Goal: Use online tool/utility

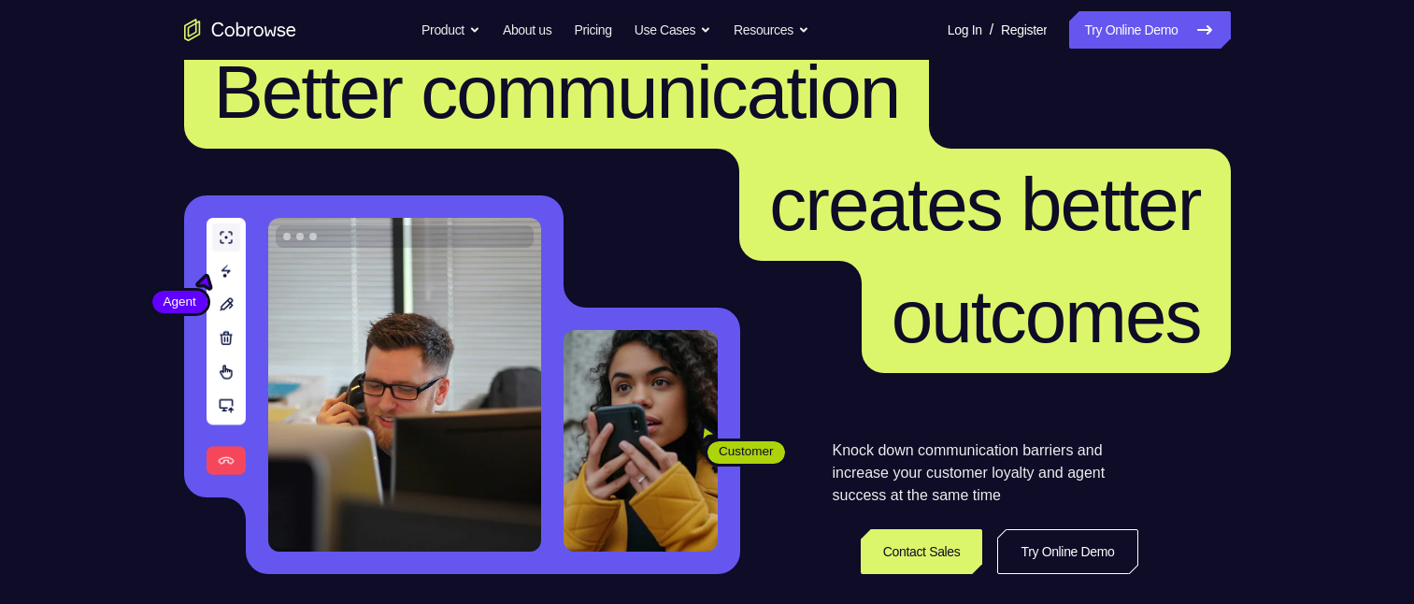
scroll to position [374, 0]
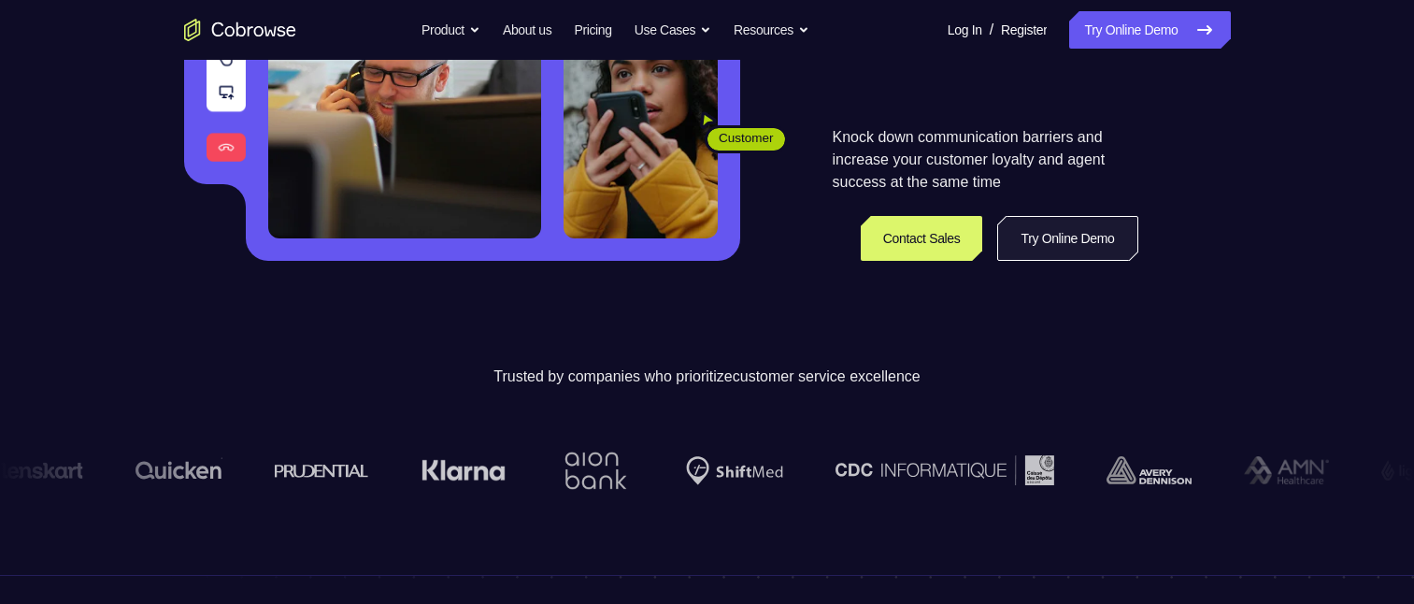
click at [1052, 231] on link "Try Online Demo" at bounding box center [1067, 238] width 140 height 45
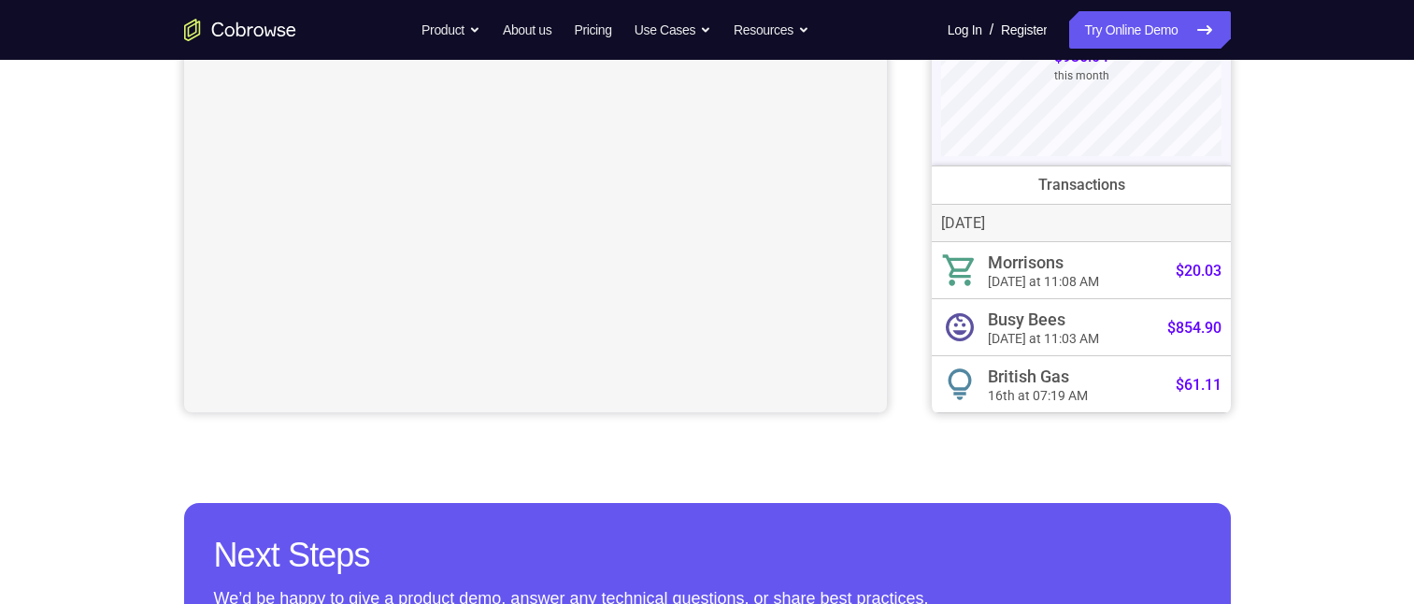
scroll to position [93, 0]
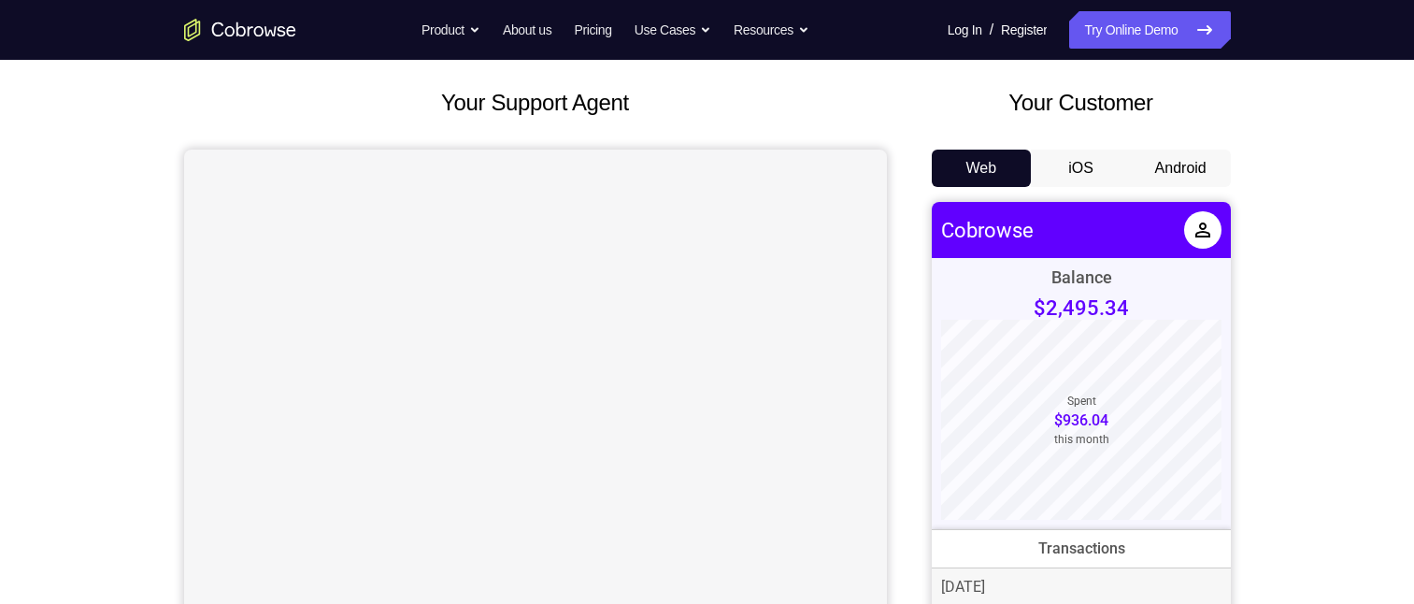
click at [1199, 162] on button "Android" at bounding box center [1180, 167] width 100 height 37
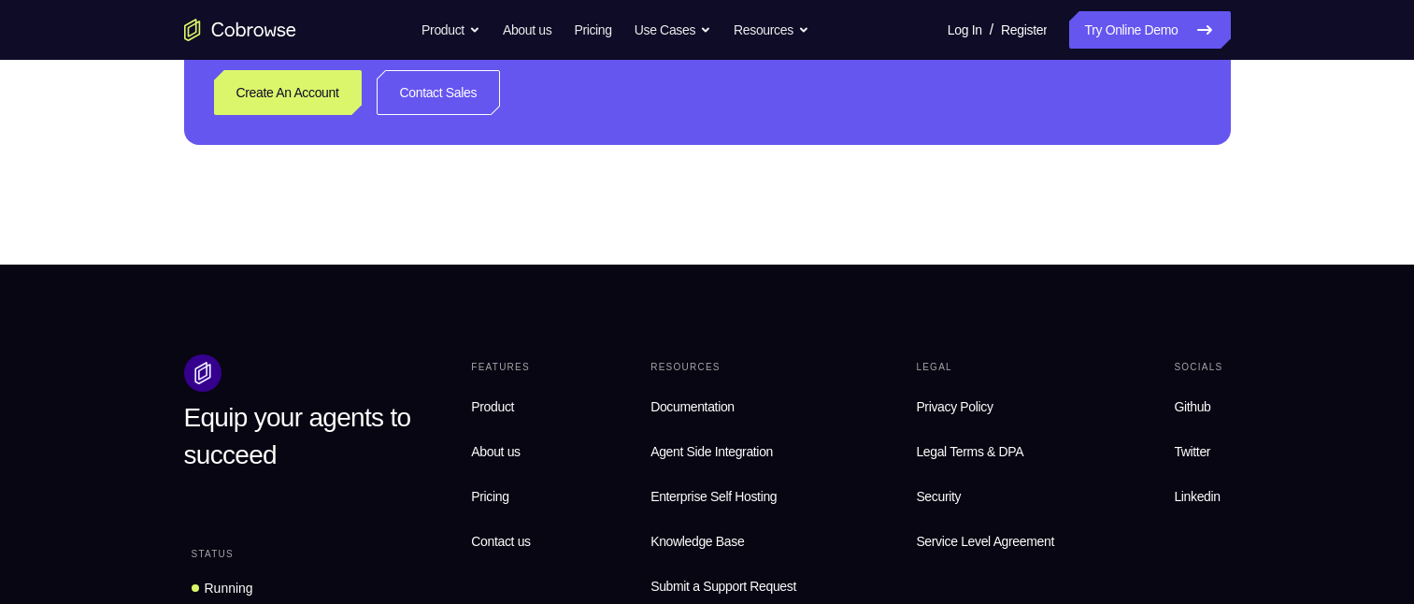
scroll to position [187, 0]
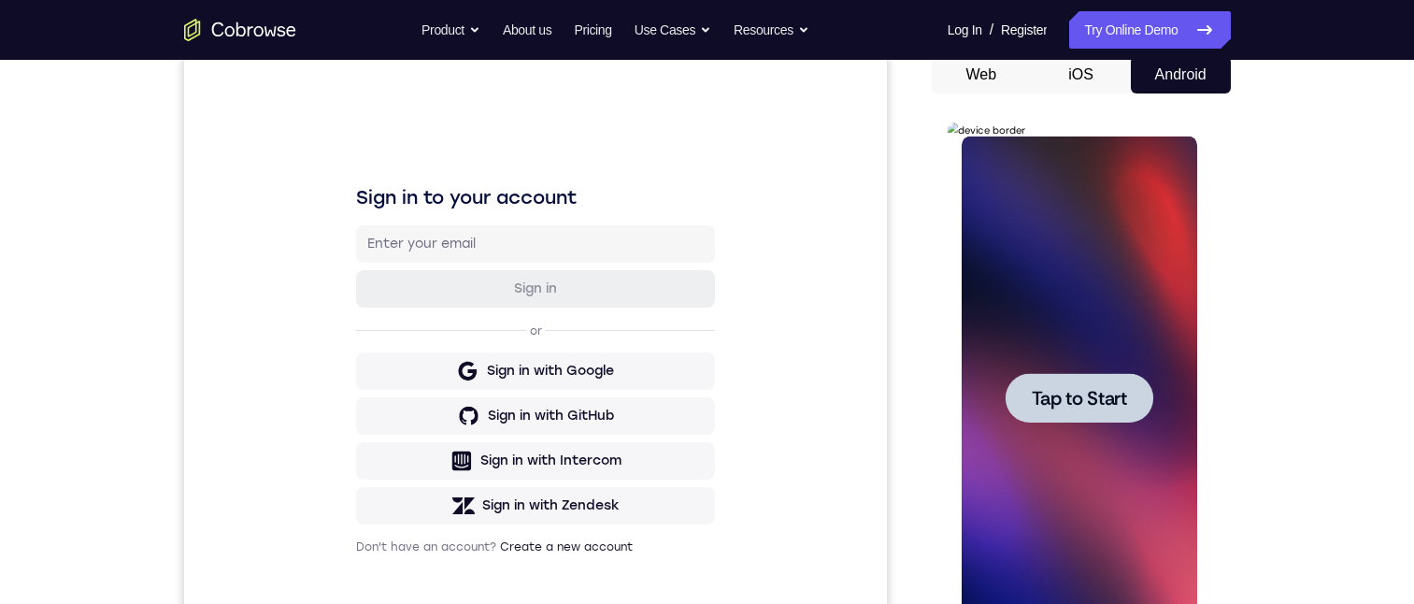
click at [1072, 402] on span "Tap to Start" at bounding box center [1078, 398] width 95 height 19
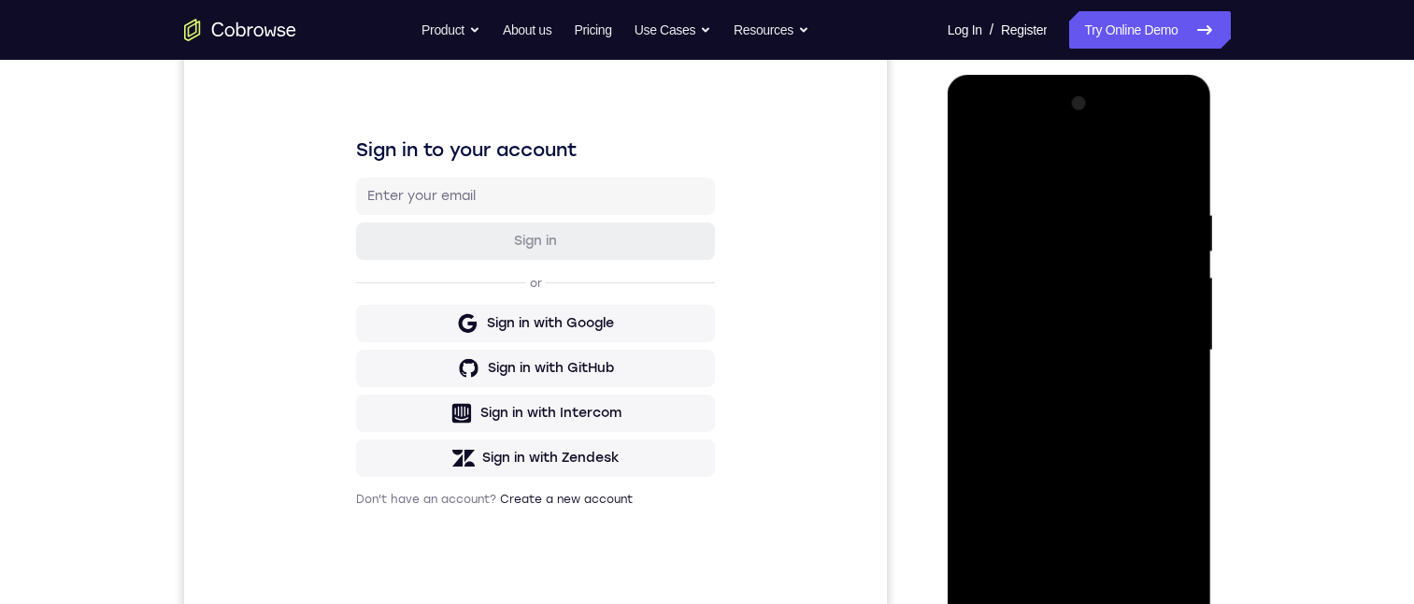
scroll to position [280, 0]
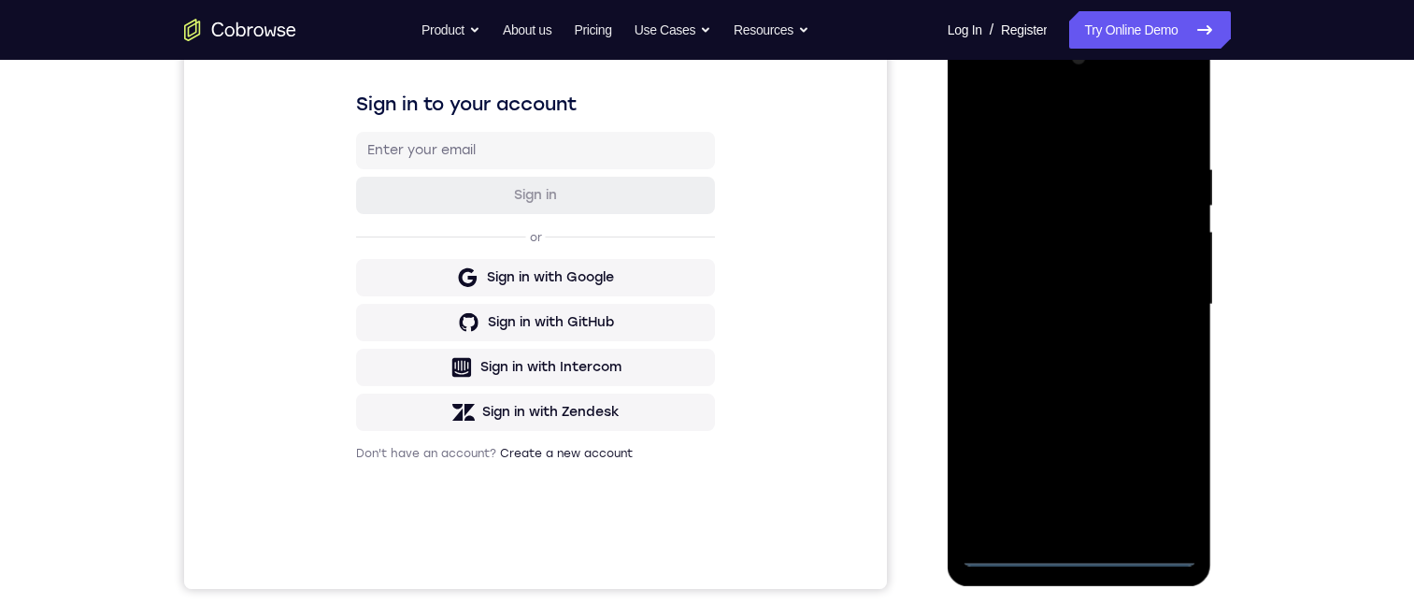
click at [1010, 547] on div at bounding box center [1078, 304] width 235 height 523
click at [1019, 548] on div at bounding box center [1078, 304] width 235 height 523
click at [1160, 467] on div at bounding box center [1078, 304] width 235 height 523
click at [1013, 108] on div at bounding box center [1078, 304] width 235 height 523
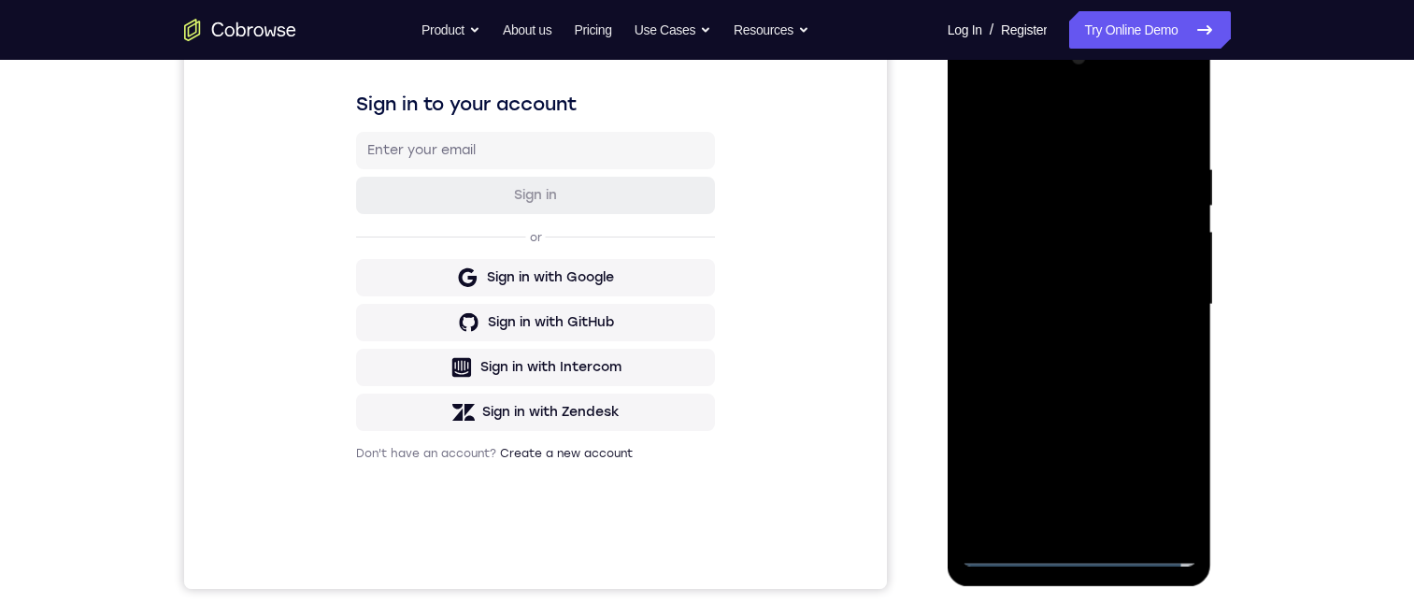
click at [974, 85] on div at bounding box center [1078, 304] width 235 height 523
click at [972, 78] on div at bounding box center [1078, 304] width 235 height 523
click at [1155, 293] on div at bounding box center [1078, 304] width 235 height 523
click at [1058, 527] on div at bounding box center [1078, 304] width 235 height 523
click at [987, 284] on div at bounding box center [1078, 304] width 235 height 523
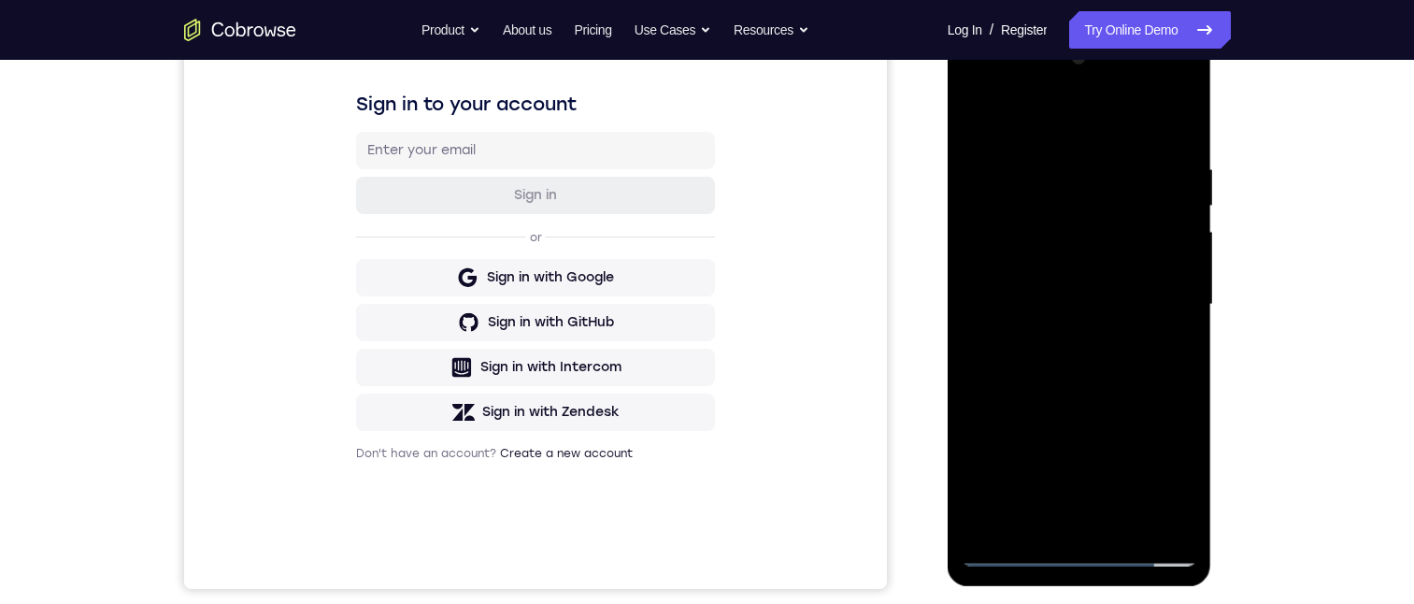
click at [984, 515] on div at bounding box center [1078, 304] width 235 height 523
click at [1046, 449] on div at bounding box center [1078, 304] width 235 height 523
click at [976, 516] on div at bounding box center [1078, 304] width 235 height 523
click at [1125, 478] on div at bounding box center [1078, 304] width 235 height 523
click at [1163, 412] on div at bounding box center [1078, 304] width 235 height 523
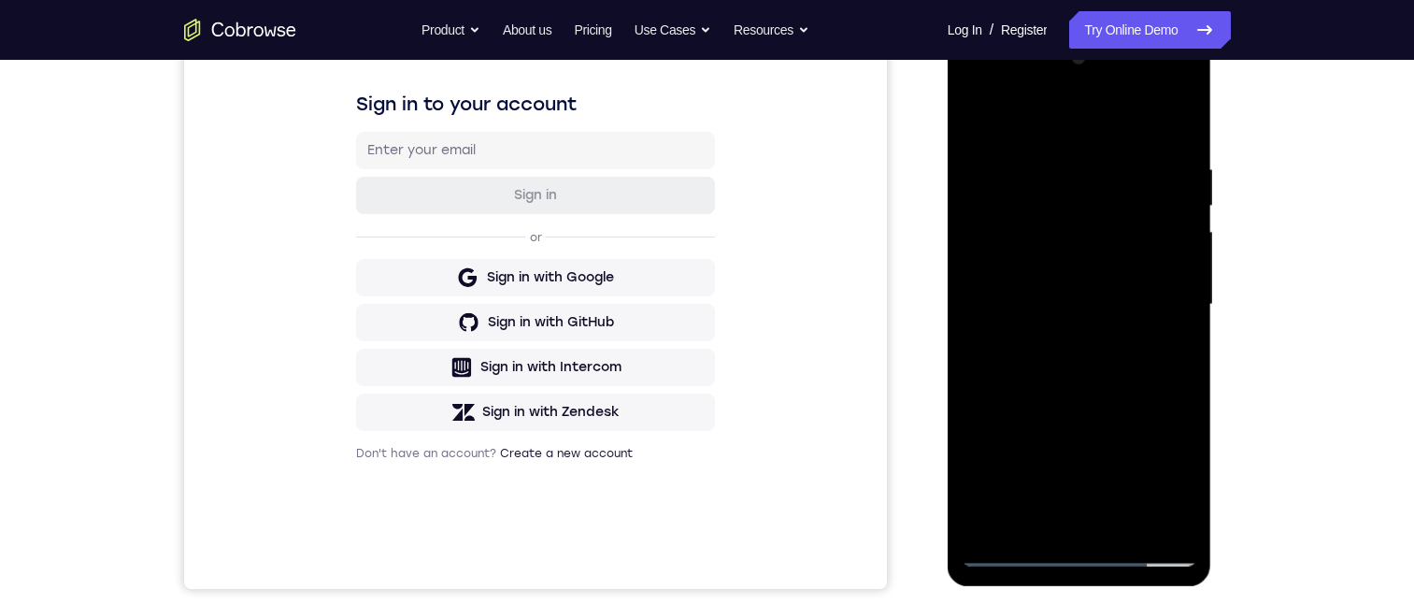
click at [1054, 413] on div at bounding box center [1078, 304] width 235 height 523
click at [1178, 467] on div at bounding box center [1078, 304] width 235 height 523
click at [1067, 412] on div at bounding box center [1078, 304] width 235 height 523
click at [1173, 475] on div at bounding box center [1078, 304] width 235 height 523
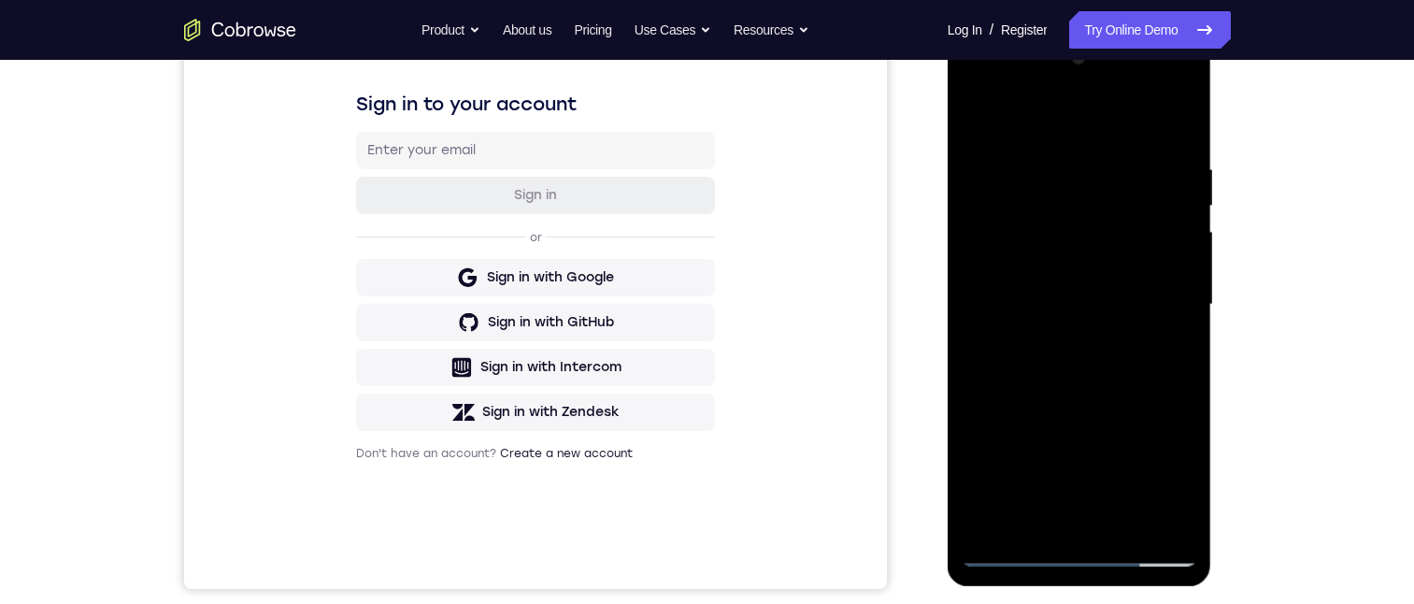
click at [1173, 475] on div at bounding box center [1078, 304] width 235 height 523
click at [1068, 407] on div at bounding box center [1078, 304] width 235 height 523
click at [1063, 510] on div at bounding box center [1078, 304] width 235 height 523
click at [1173, 471] on div at bounding box center [1078, 304] width 235 height 523
click at [1177, 476] on div at bounding box center [1078, 304] width 235 height 523
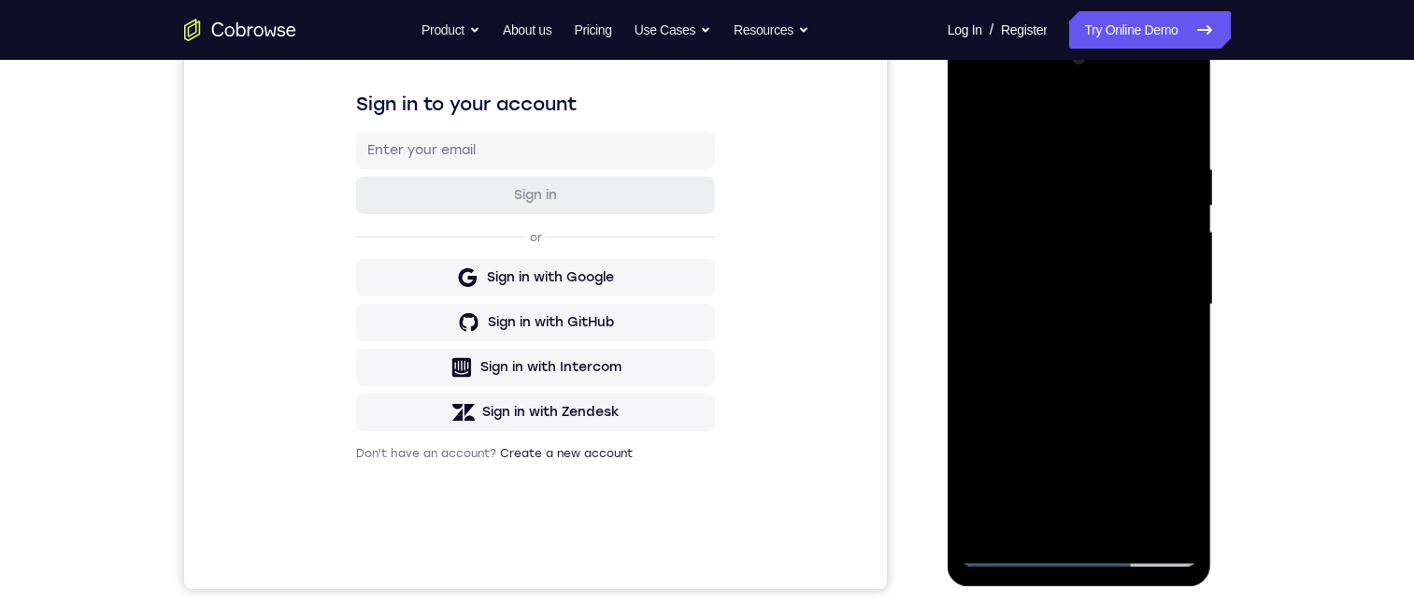
click at [1177, 476] on div at bounding box center [1078, 304] width 235 height 523
click at [972, 512] on div at bounding box center [1078, 304] width 235 height 523
click at [1041, 448] on div at bounding box center [1078, 304] width 235 height 523
click at [984, 509] on div at bounding box center [1078, 304] width 235 height 523
click at [1148, 477] on div at bounding box center [1078, 304] width 235 height 523
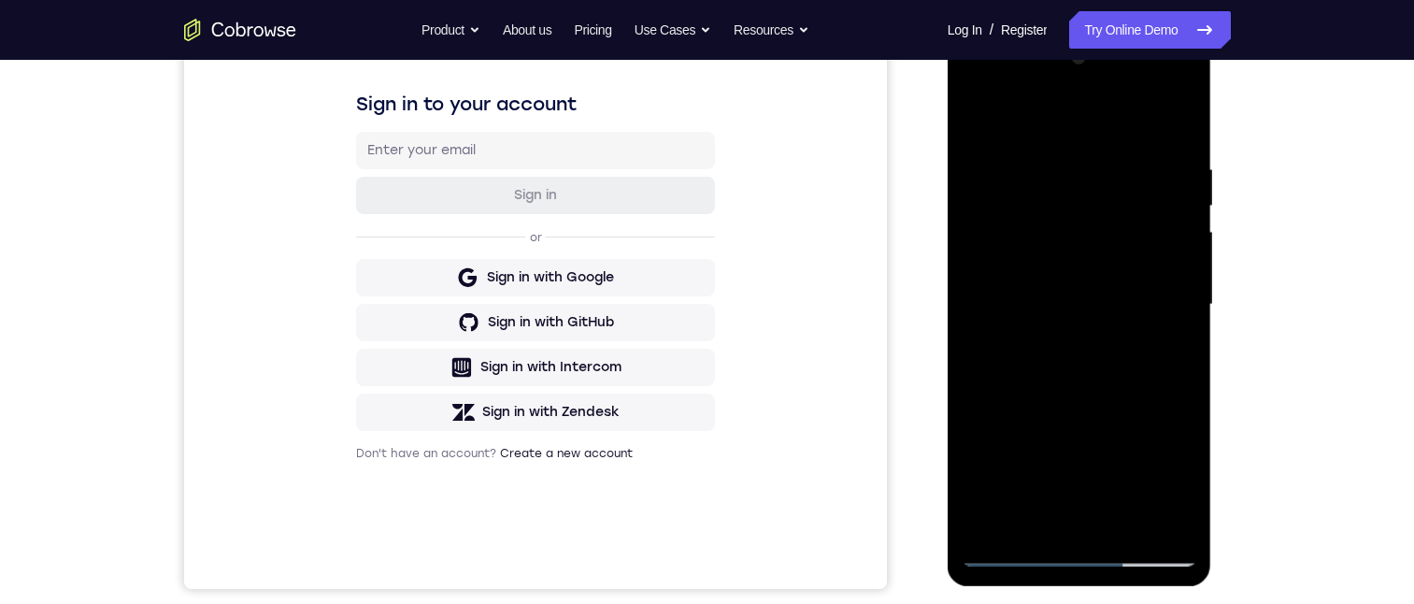
click at [1088, 408] on div at bounding box center [1078, 304] width 235 height 523
click at [967, 511] on div at bounding box center [1078, 304] width 235 height 523
click at [1039, 452] on div at bounding box center [1078, 304] width 235 height 523
click at [969, 505] on div at bounding box center [1078, 304] width 235 height 523
click at [1191, 412] on div at bounding box center [1078, 304] width 235 height 523
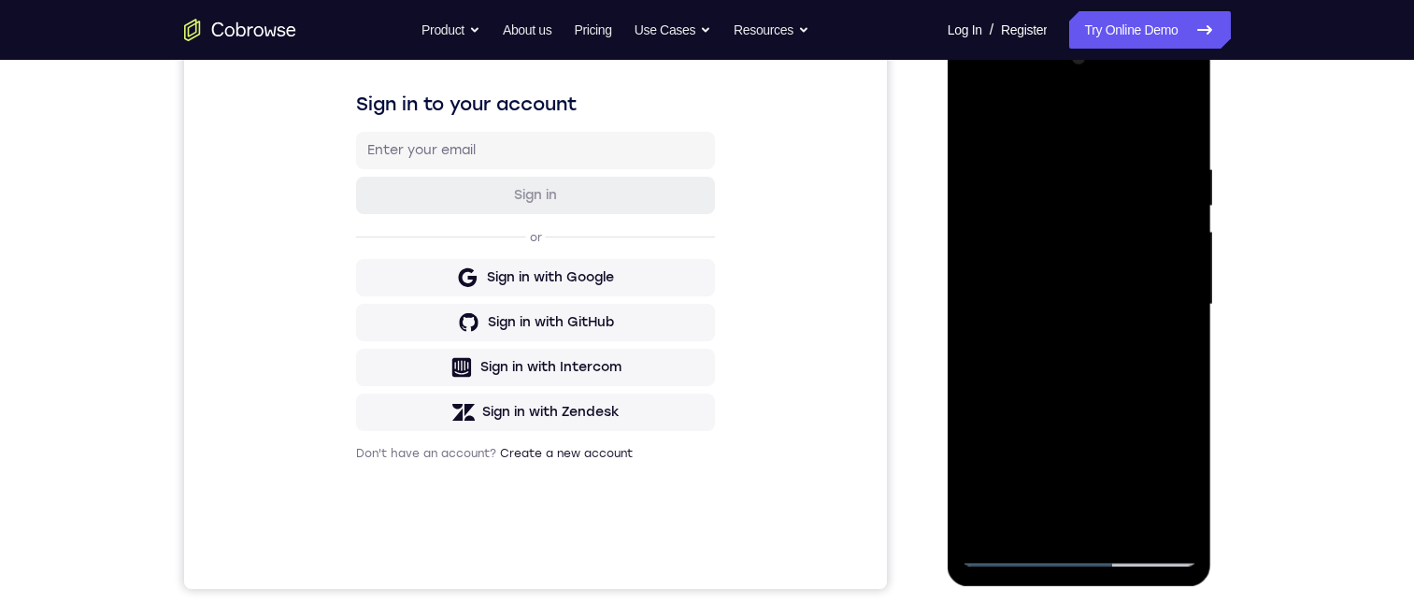
click at [1043, 417] on div at bounding box center [1078, 304] width 235 height 523
click at [1155, 412] on div at bounding box center [1078, 304] width 235 height 523
click at [1074, 477] on div at bounding box center [1078, 304] width 235 height 523
click at [1181, 474] on div at bounding box center [1078, 304] width 235 height 523
click at [1102, 475] on div at bounding box center [1078, 304] width 235 height 523
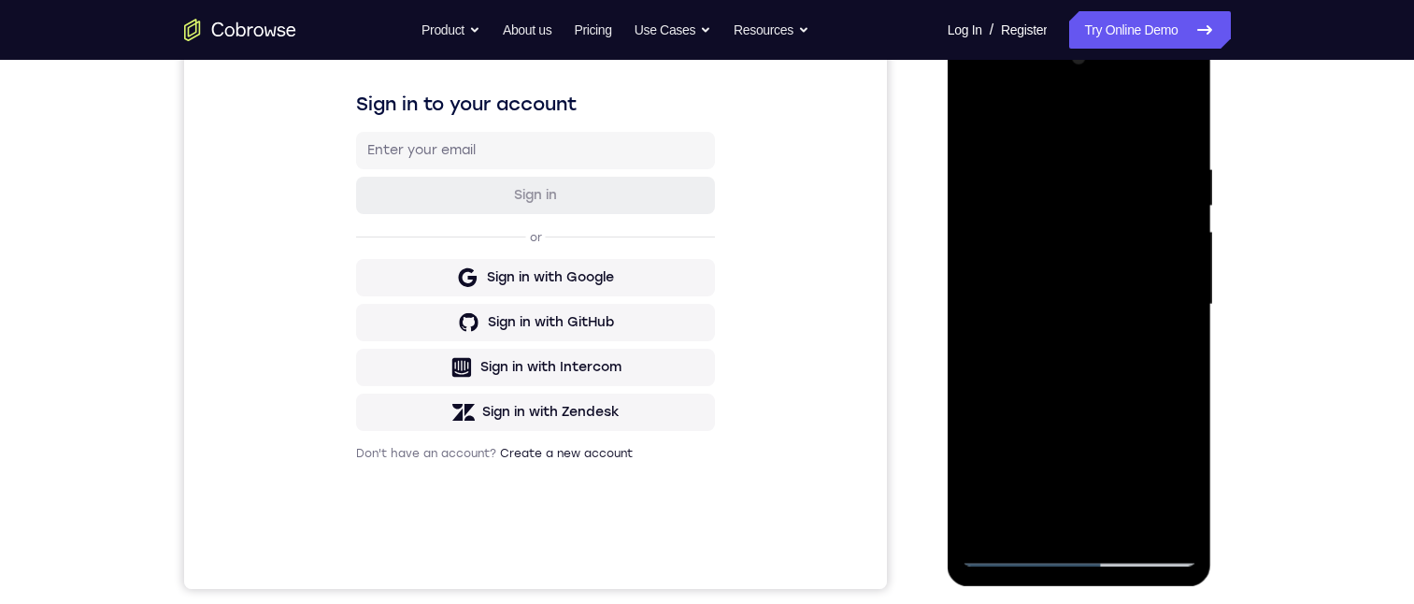
click at [995, 263] on div at bounding box center [1078, 304] width 235 height 523
click at [1097, 474] on div at bounding box center [1078, 304] width 235 height 523
click at [1017, 407] on div at bounding box center [1078, 304] width 235 height 523
click at [1039, 513] on div at bounding box center [1078, 304] width 235 height 523
click at [985, 441] on div at bounding box center [1078, 304] width 235 height 523
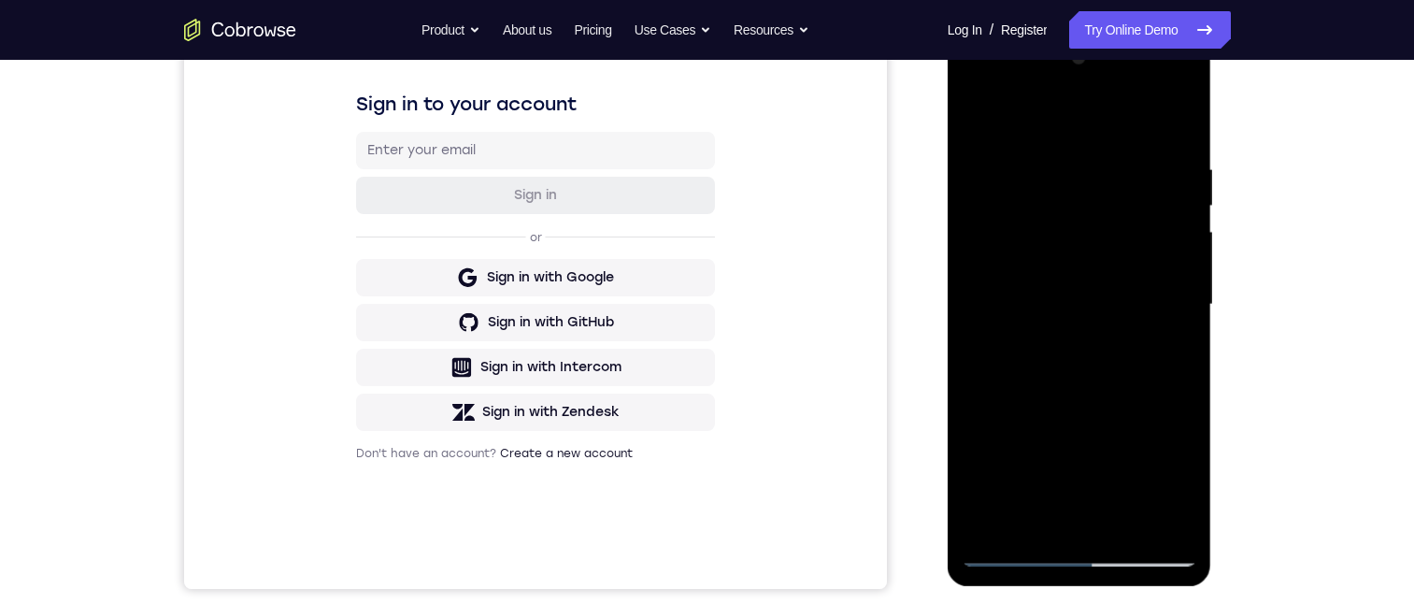
click at [1051, 507] on div at bounding box center [1078, 304] width 235 height 523
click at [1067, 380] on div at bounding box center [1078, 304] width 235 height 523
click at [1086, 379] on div at bounding box center [1078, 304] width 235 height 523
click at [1058, 510] on div at bounding box center [1078, 304] width 235 height 523
click at [1081, 445] on div at bounding box center [1078, 304] width 235 height 523
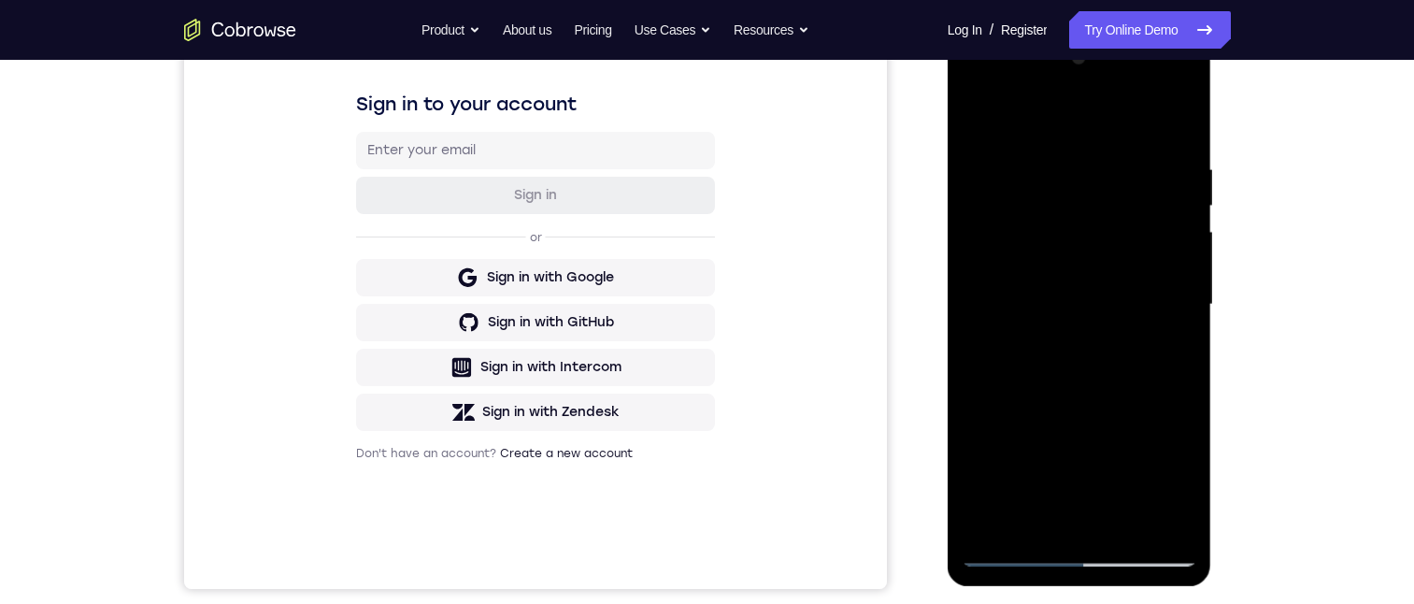
click at [1139, 408] on div at bounding box center [1078, 304] width 235 height 523
click at [1043, 405] on div at bounding box center [1078, 304] width 235 height 523
click at [1170, 440] on div at bounding box center [1078, 304] width 235 height 523
click at [1077, 512] on div at bounding box center [1078, 304] width 235 height 523
click at [987, 511] on div at bounding box center [1078, 304] width 235 height 523
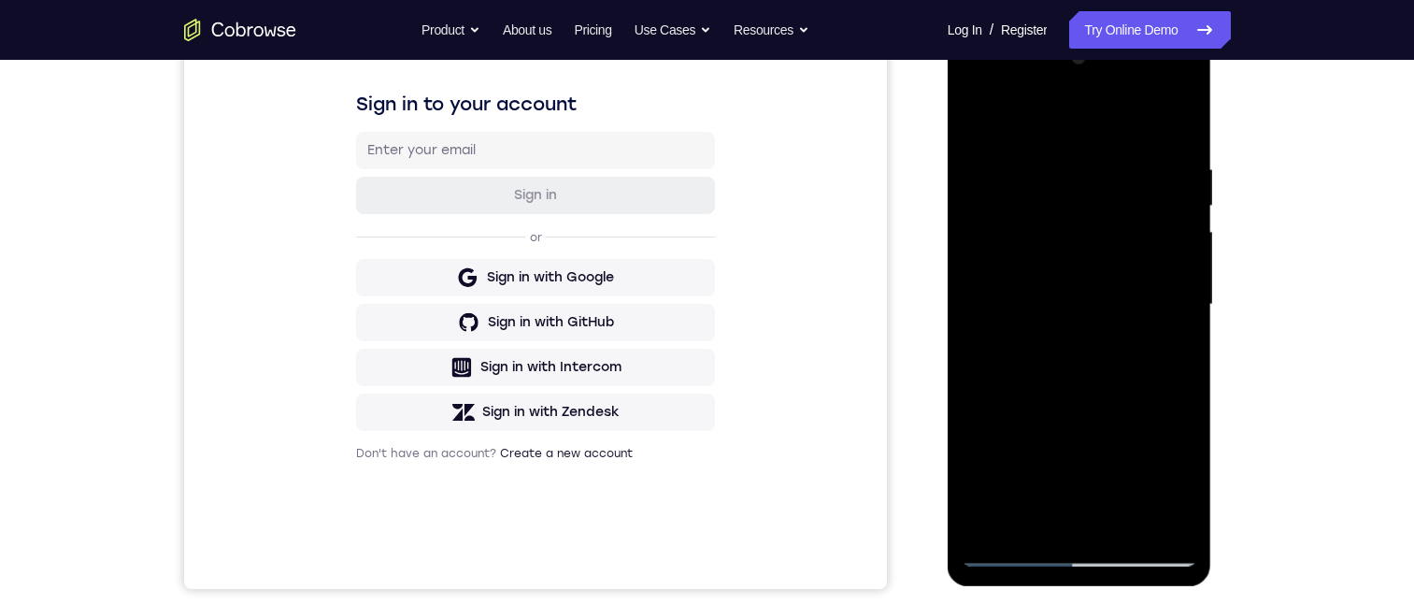
click at [976, 446] on div at bounding box center [1078, 304] width 235 height 523
click at [1169, 257] on div at bounding box center [1078, 304] width 235 height 523
click at [1112, 292] on div at bounding box center [1078, 304] width 235 height 523
click at [1103, 301] on div at bounding box center [1078, 304] width 235 height 523
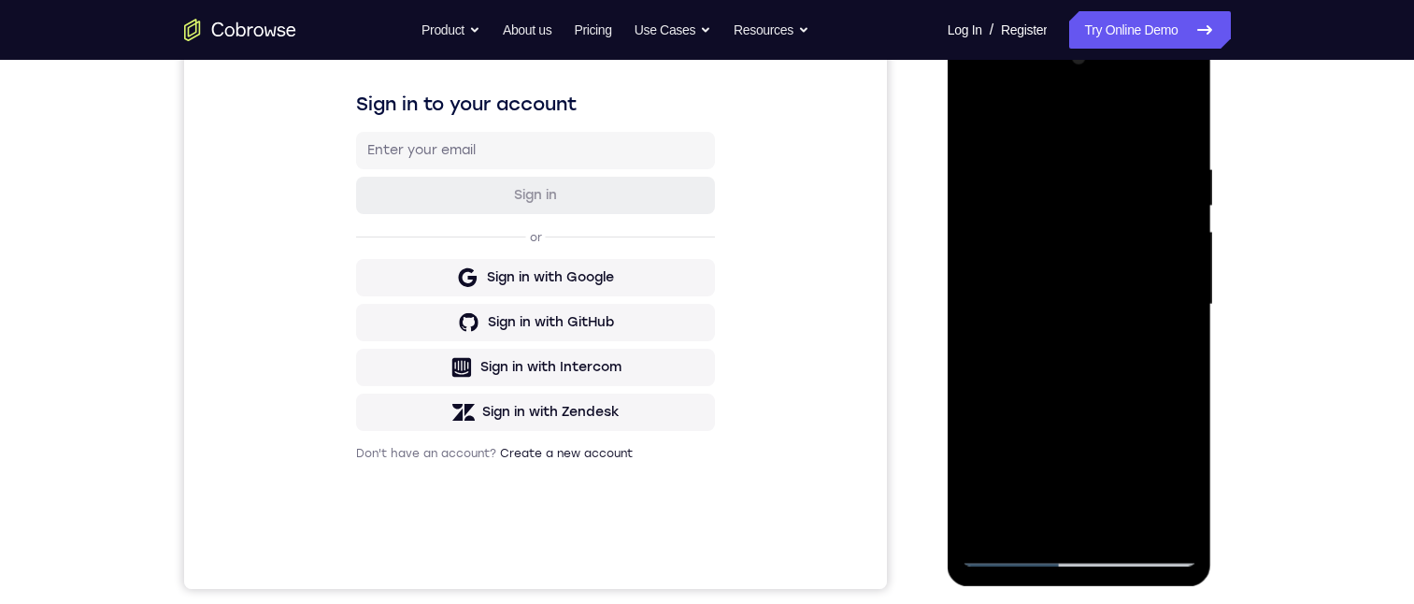
click at [1084, 364] on div at bounding box center [1078, 304] width 235 height 523
click at [1086, 114] on div at bounding box center [1078, 304] width 235 height 523
click at [1167, 111] on div at bounding box center [1078, 304] width 235 height 523
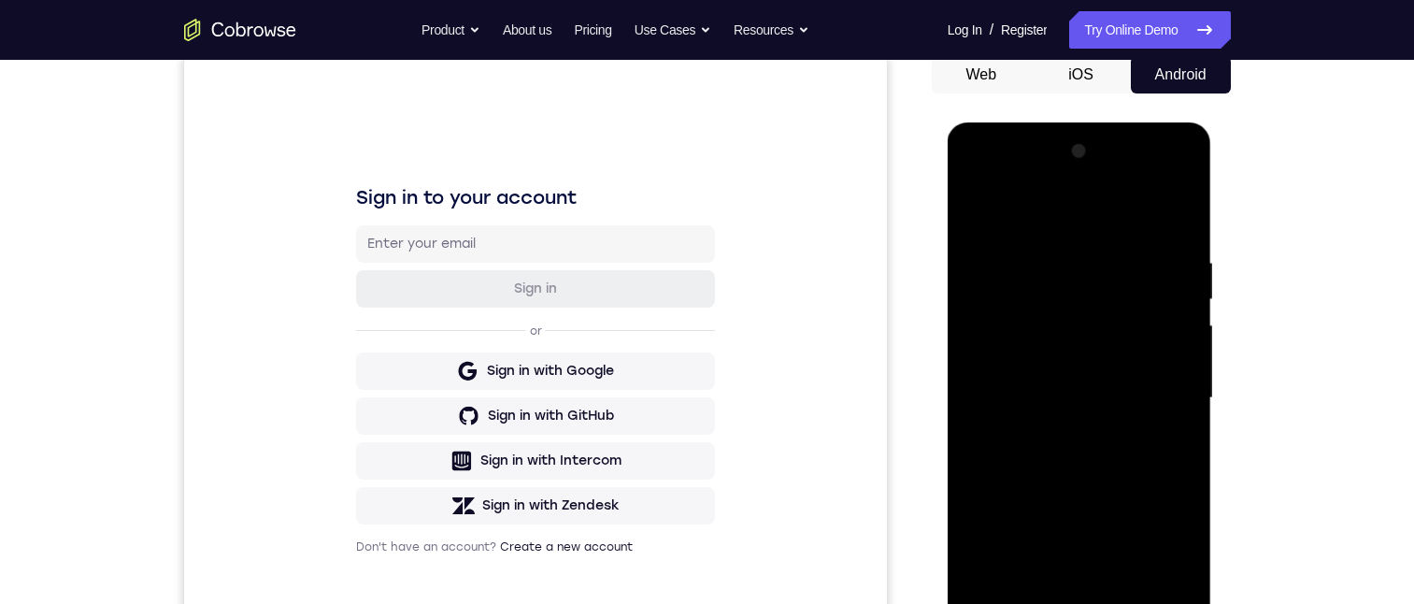
click at [990, 393] on div at bounding box center [1078, 397] width 235 height 523
click at [1079, 426] on div at bounding box center [1078, 397] width 235 height 523
click at [979, 207] on div at bounding box center [1078, 397] width 235 height 523
click at [1080, 596] on div at bounding box center [1078, 397] width 235 height 523
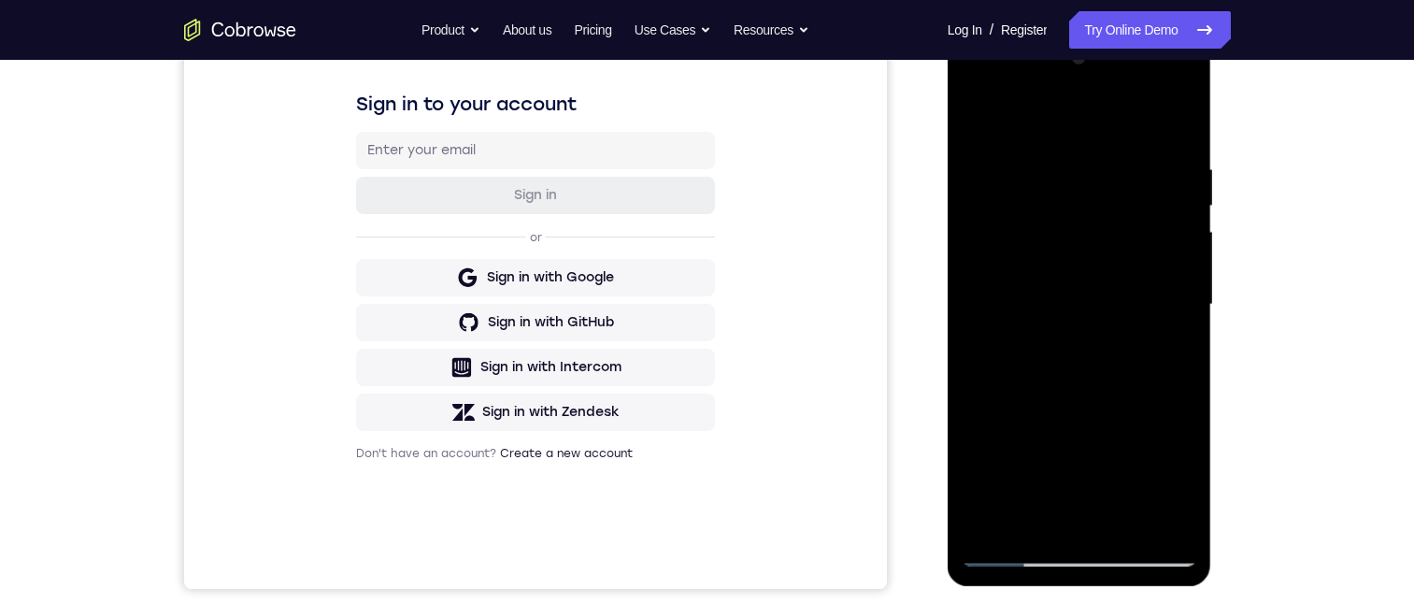
click at [1005, 549] on div at bounding box center [1078, 304] width 235 height 523
click at [1055, 490] on div at bounding box center [1078, 304] width 235 height 523
click at [1069, 488] on div at bounding box center [1078, 304] width 235 height 523
click at [1072, 541] on div at bounding box center [1078, 304] width 235 height 523
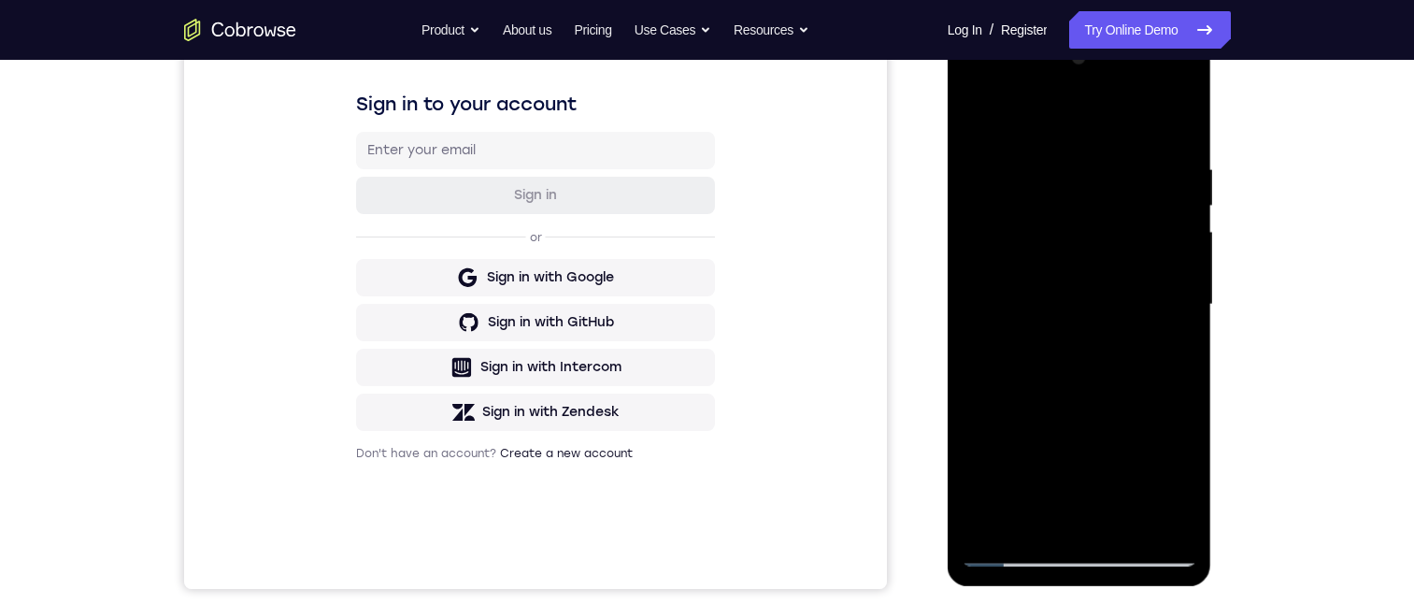
click at [1011, 547] on div at bounding box center [1078, 304] width 235 height 523
click at [1047, 249] on div at bounding box center [1078, 304] width 235 height 523
click at [1042, 197] on div at bounding box center [1078, 304] width 235 height 523
click at [1119, 475] on div at bounding box center [1078, 304] width 235 height 523
click at [1022, 413] on div at bounding box center [1078, 304] width 235 height 523
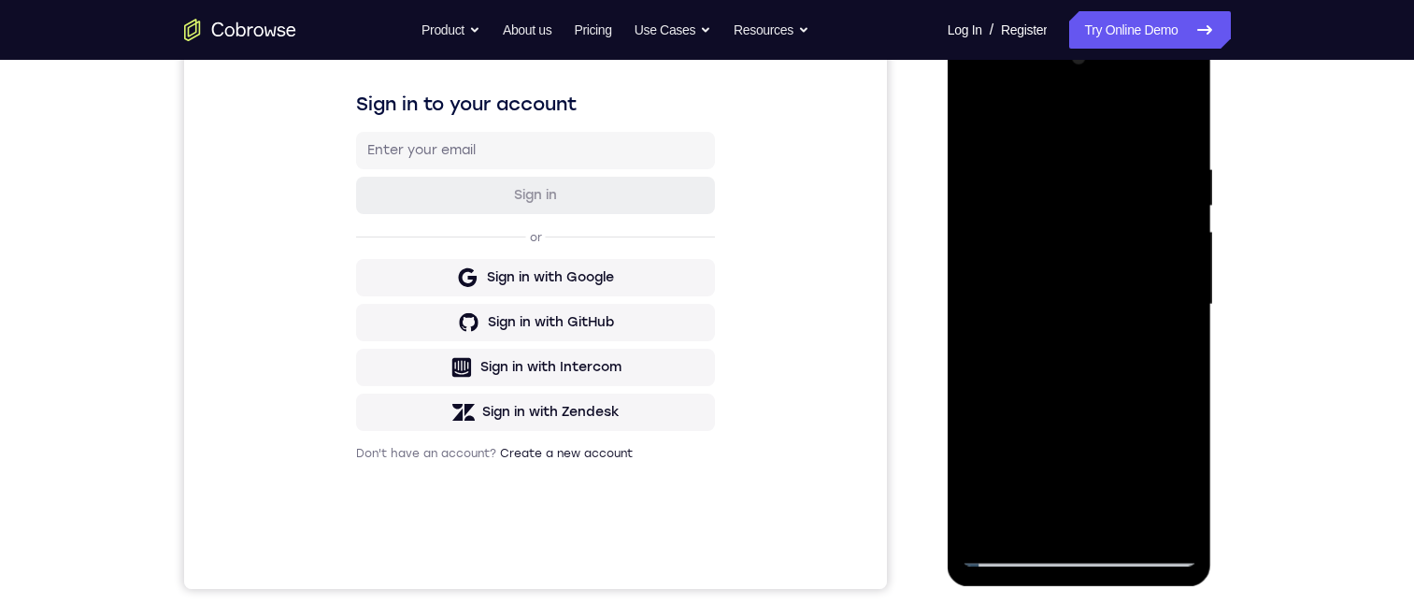
click at [998, 410] on div at bounding box center [1078, 304] width 235 height 523
click at [1075, 522] on div at bounding box center [1078, 304] width 235 height 523
click at [1009, 448] on div at bounding box center [1078, 304] width 235 height 523
click at [1155, 407] on div at bounding box center [1078, 304] width 235 height 523
click at [1014, 161] on div at bounding box center [1078, 304] width 235 height 523
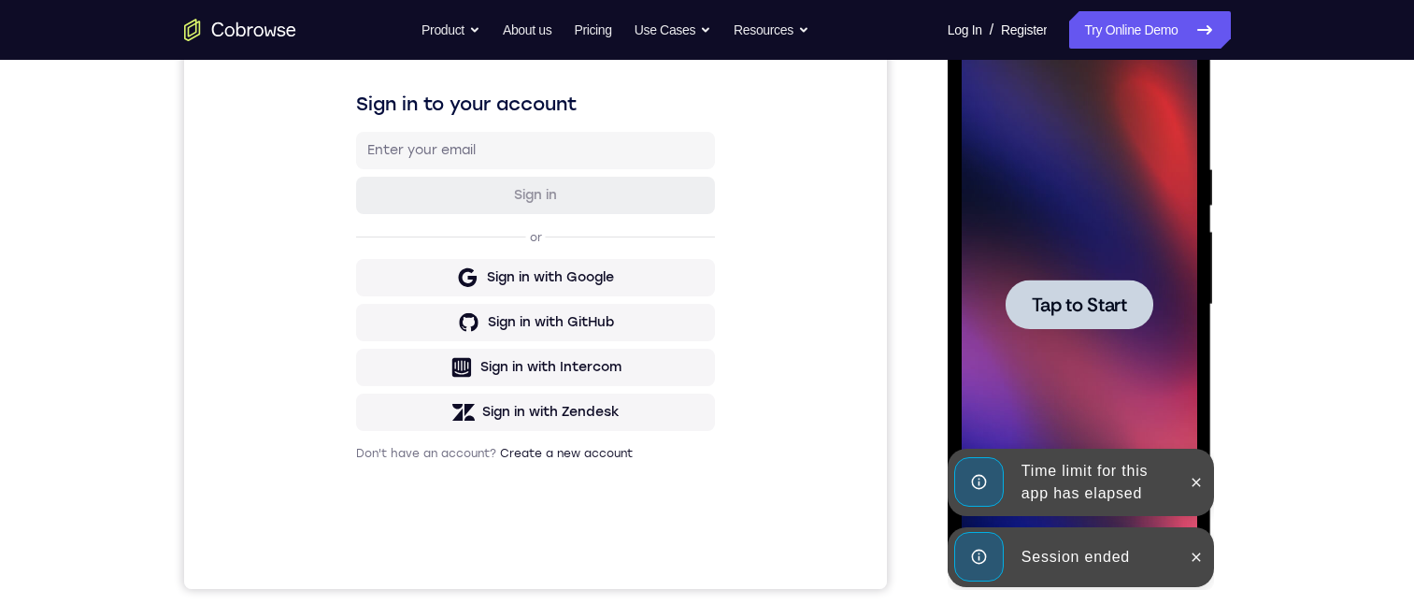
click at [1109, 477] on div "Time limit for this app has elapsed" at bounding box center [1096, 482] width 164 height 60
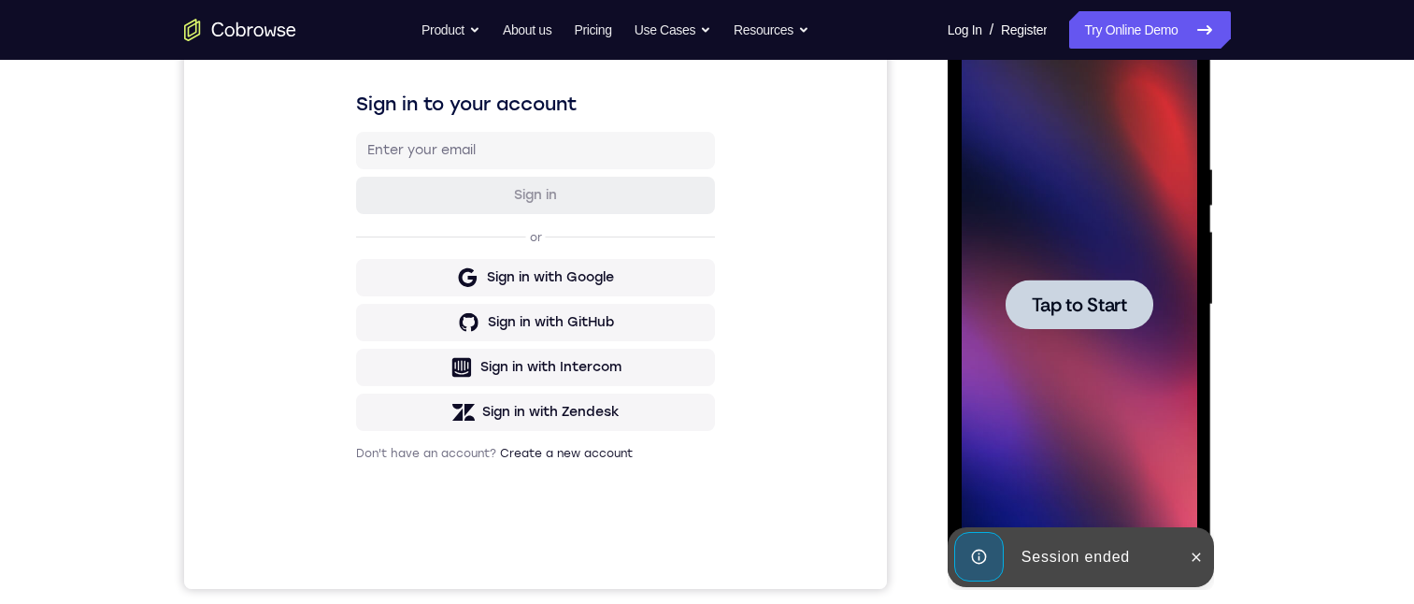
click at [1038, 540] on div "Session ended" at bounding box center [1096, 556] width 164 height 37
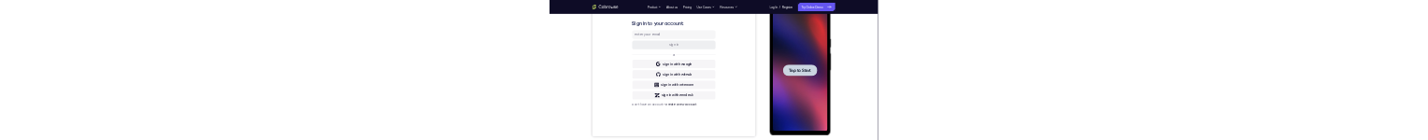
scroll to position [0, 0]
